Goal: Transaction & Acquisition: Purchase product/service

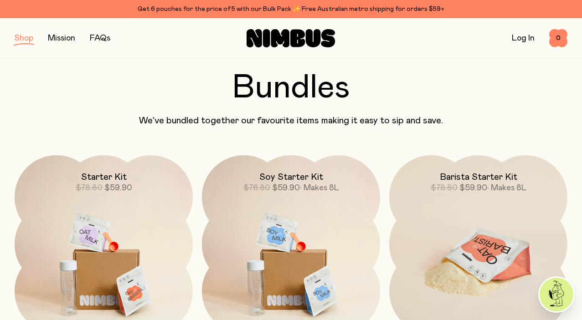
scroll to position [46, 0]
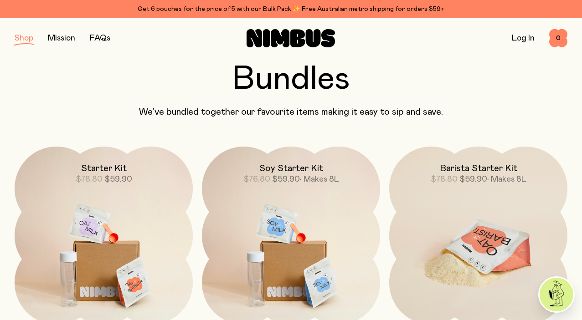
click at [469, 168] on h2 "Barista Starter Kit" at bounding box center [478, 168] width 77 height 11
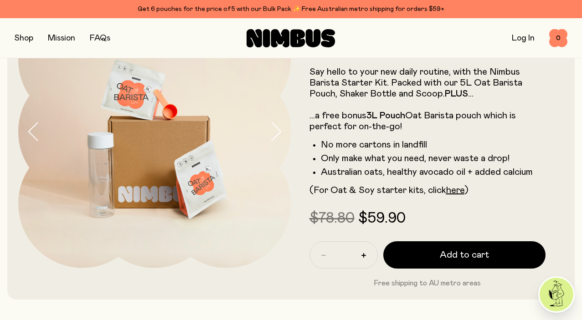
scroll to position [83, 0]
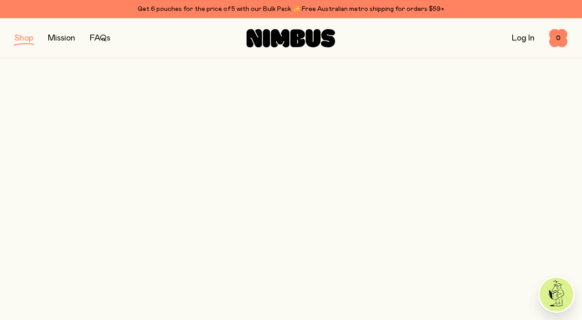
scroll to position [46, 0]
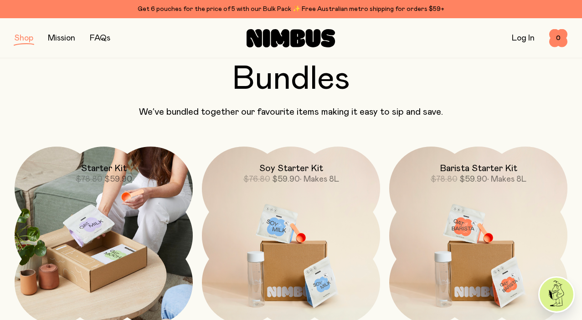
click at [120, 181] on span "$59.90" at bounding box center [118, 179] width 28 height 8
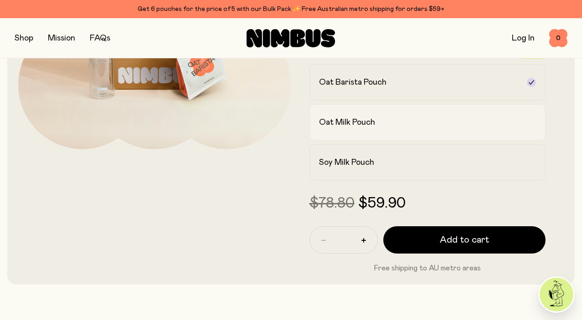
scroll to position [201, 0]
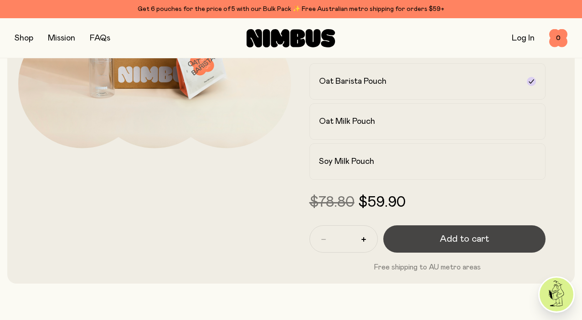
click at [445, 240] on span "Add to cart" at bounding box center [464, 239] width 49 height 13
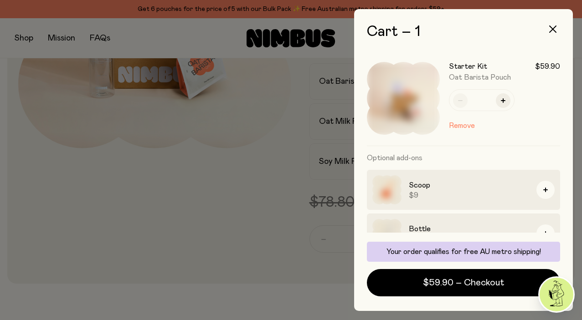
scroll to position [0, 0]
click at [218, 151] on div at bounding box center [291, 160] width 582 height 320
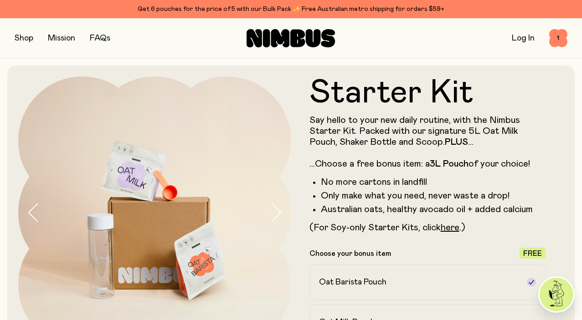
scroll to position [201, 0]
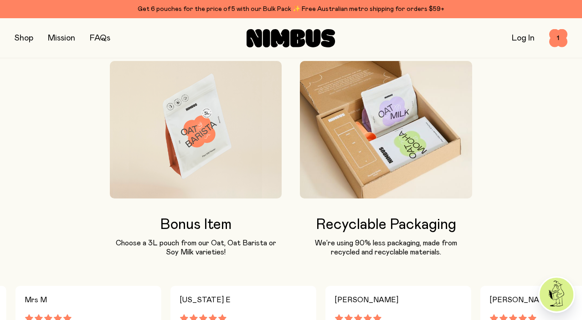
scroll to position [735, 0]
